Goal: Find specific page/section: Find specific page/section

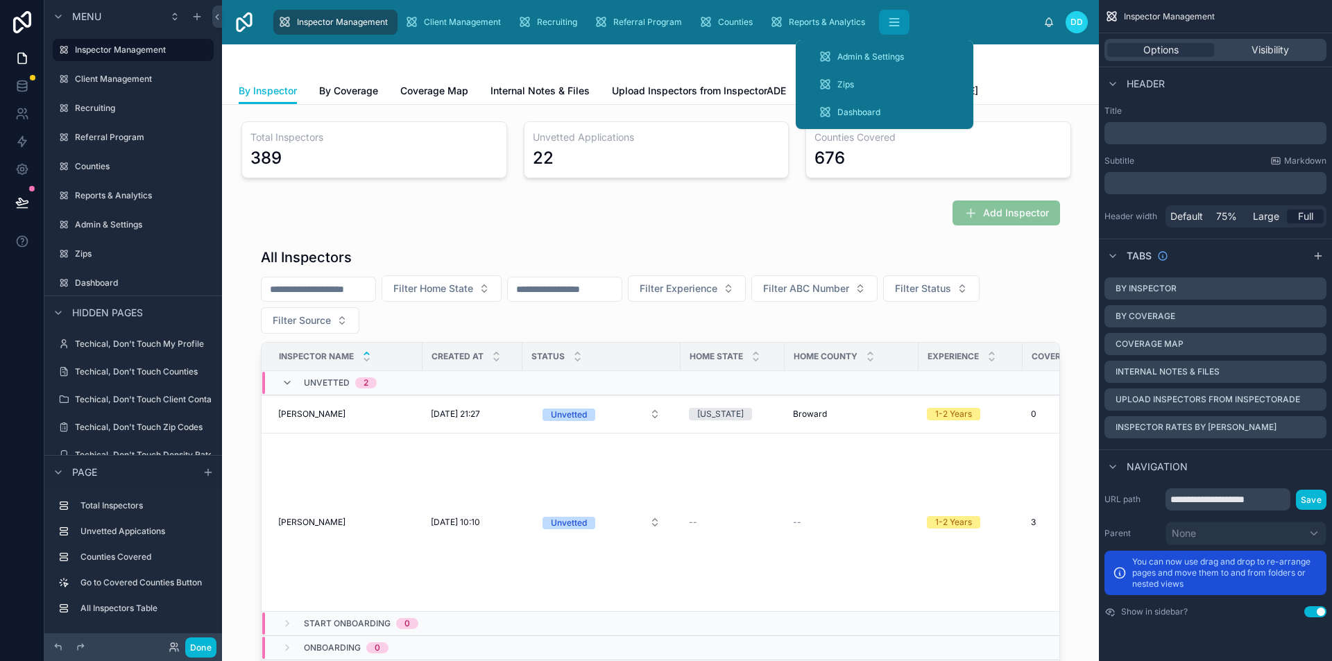
click at [899, 23] on button "scrollable content" at bounding box center [894, 22] width 31 height 25
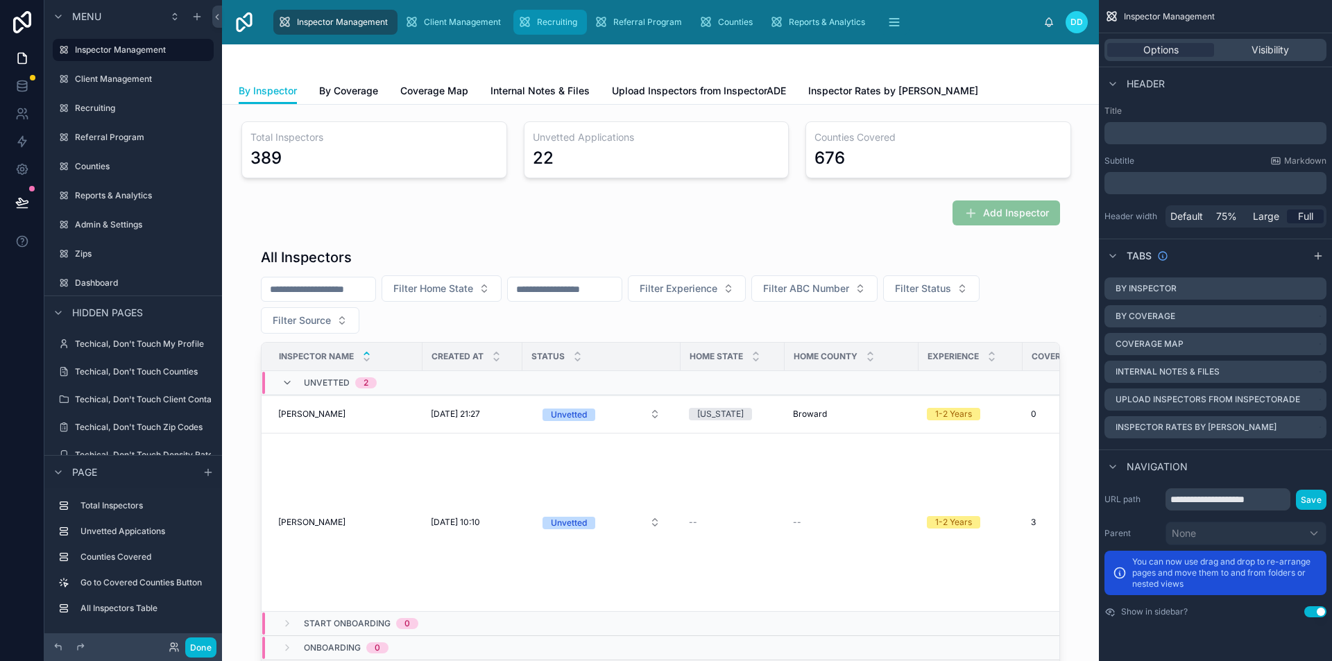
click at [525, 24] on icon "scrollable content" at bounding box center [525, 22] width 14 height 14
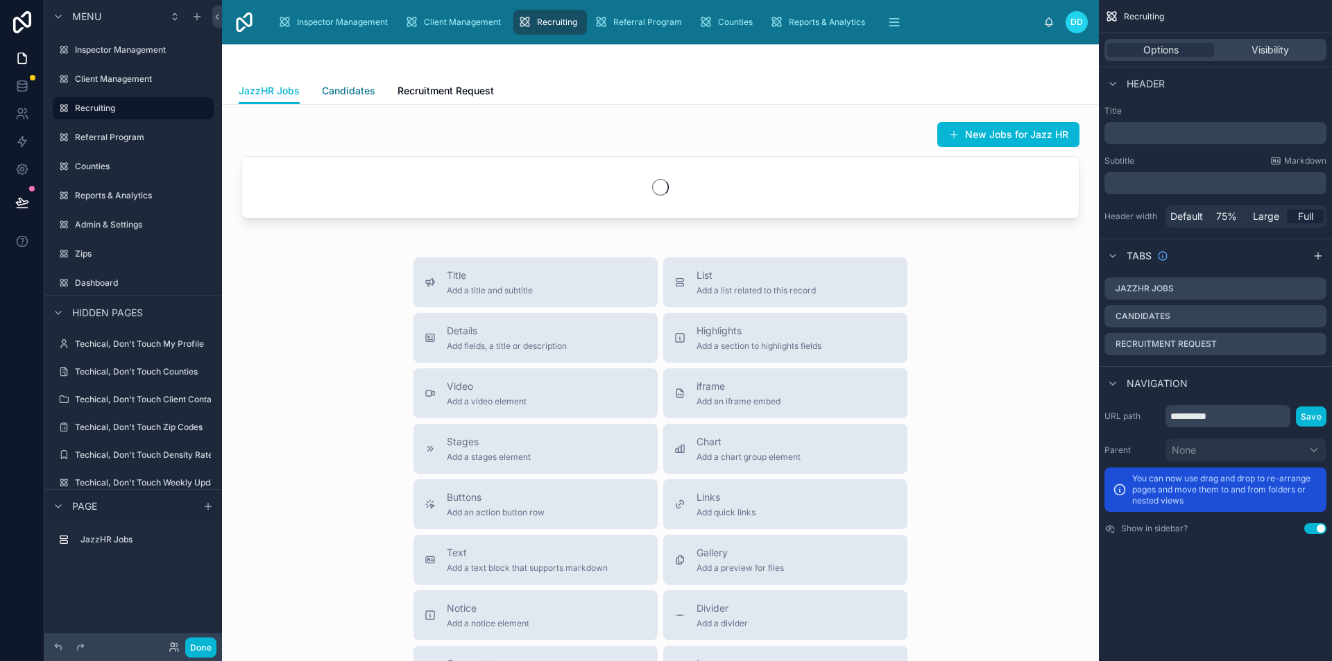
click at [342, 90] on span "Candidates" at bounding box center [348, 91] width 53 height 14
